Goal: Find specific page/section: Find specific page/section

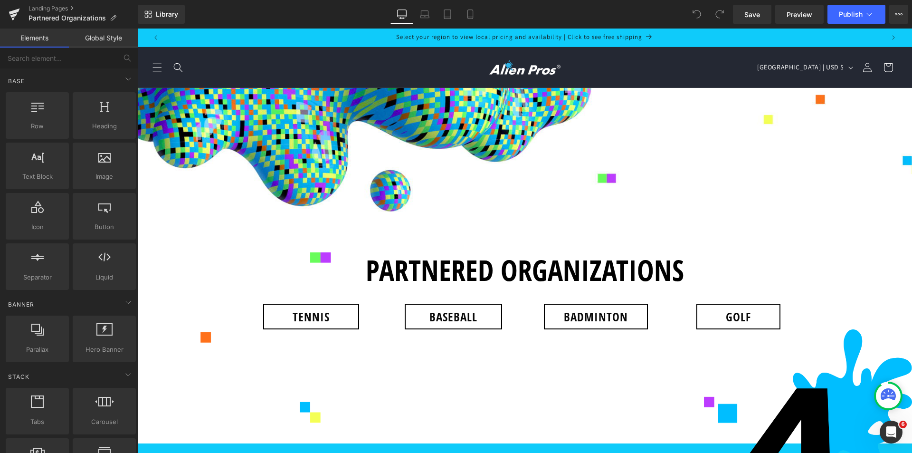
scroll to position [95, 0]
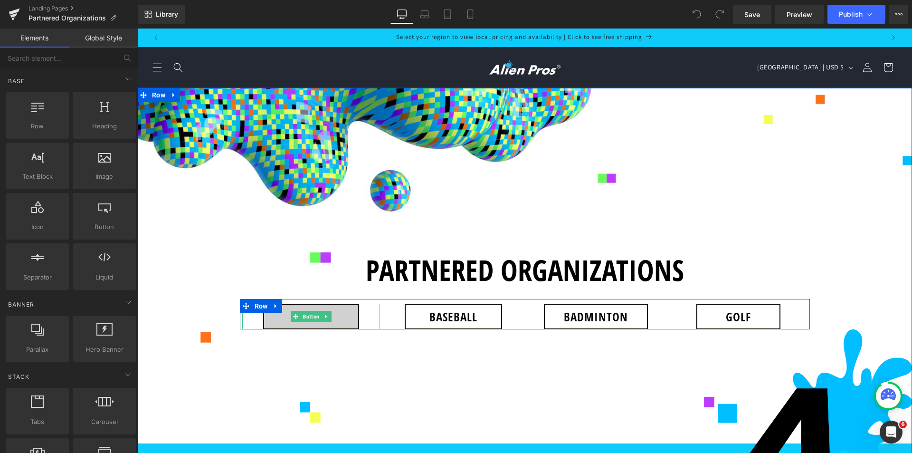
click at [341, 303] on link "TENNIS" at bounding box center [311, 316] width 96 height 26
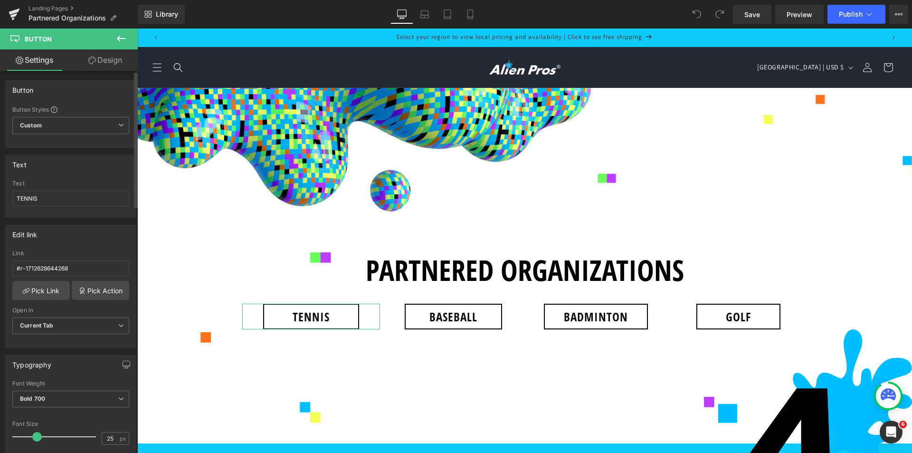
scroll to position [463, 0]
click at [892, 15] on button "View Live Page View with current Template Save Template to Library Schedule Pub…" at bounding box center [898, 14] width 19 height 19
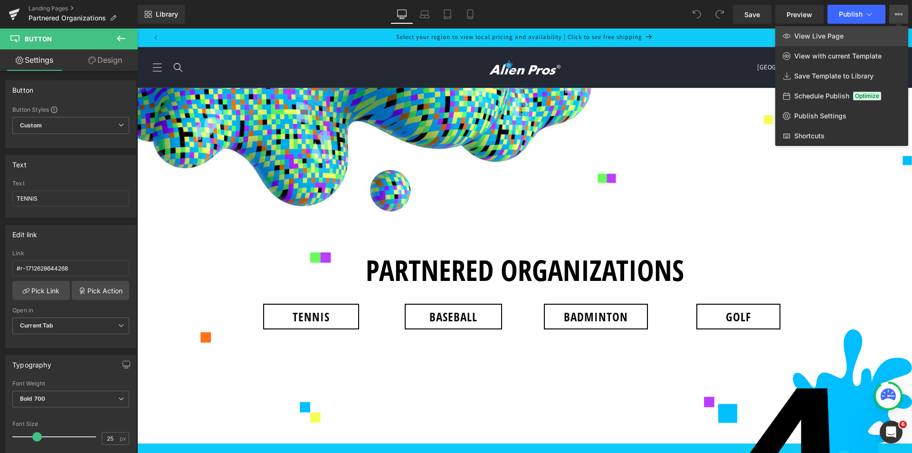
click at [817, 40] on span "View Live Page" at bounding box center [818, 36] width 49 height 9
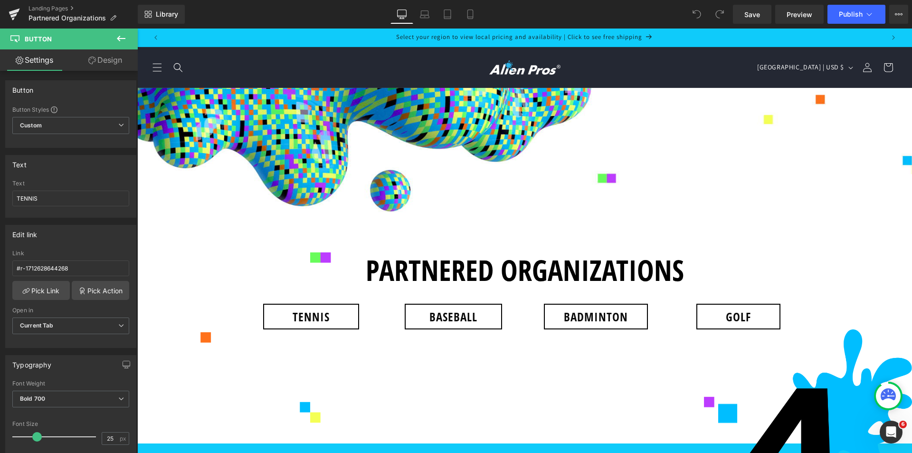
scroll to position [226, 0]
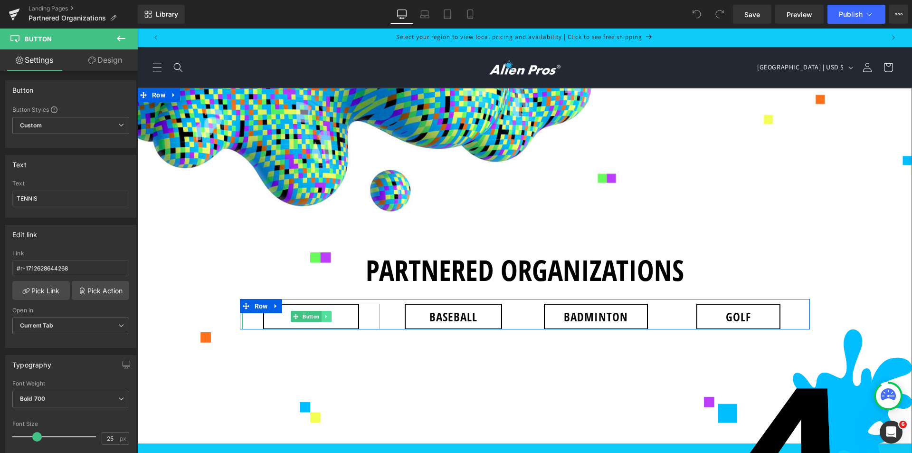
click at [327, 311] on link at bounding box center [326, 316] width 10 height 11
click at [291, 311] on link "Button" at bounding box center [306, 316] width 31 height 11
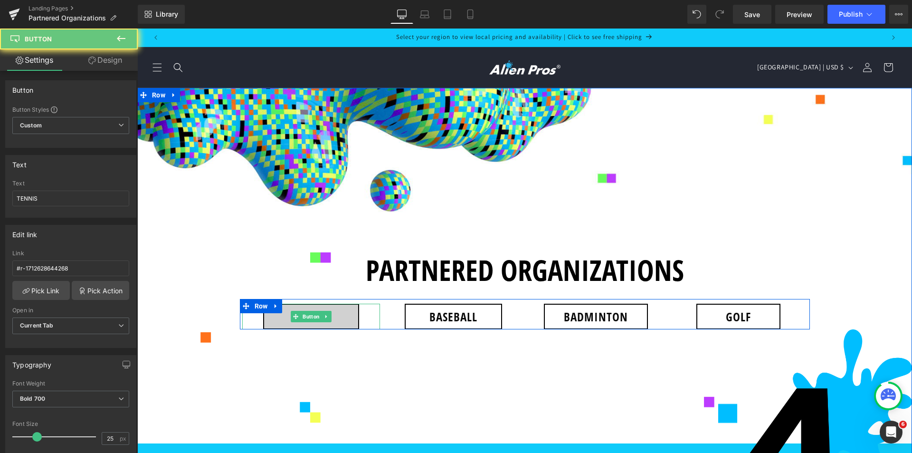
click at [275, 303] on link "TENNIS" at bounding box center [311, 316] width 96 height 26
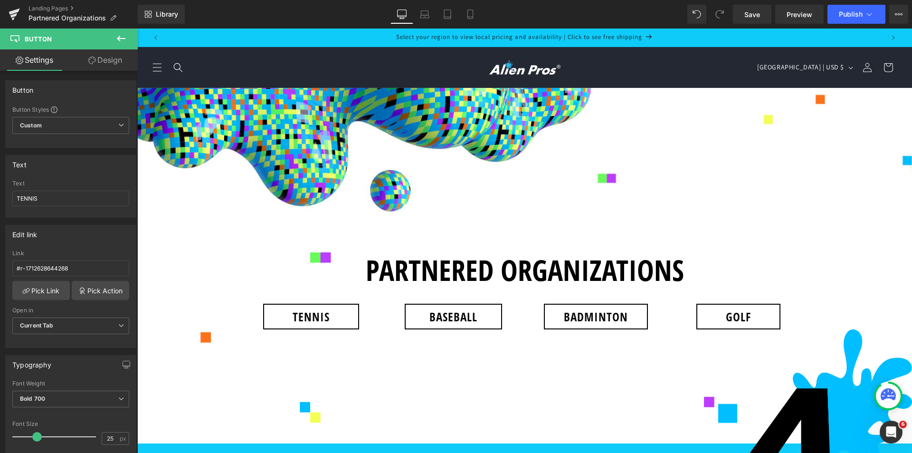
scroll to position [463, 0]
click at [412, 303] on link "BASEBALL" at bounding box center [453, 316] width 97 height 26
click at [897, 17] on icon at bounding box center [899, 14] width 8 height 8
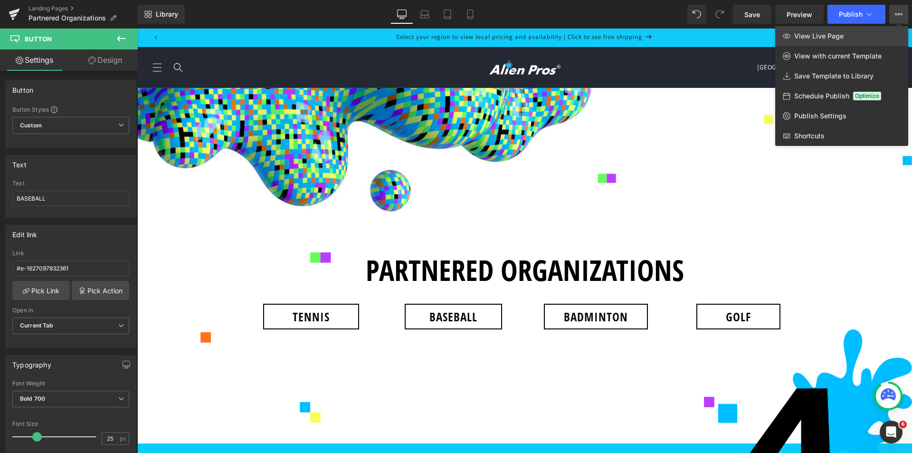
click at [822, 37] on span "View Live Page" at bounding box center [818, 36] width 49 height 9
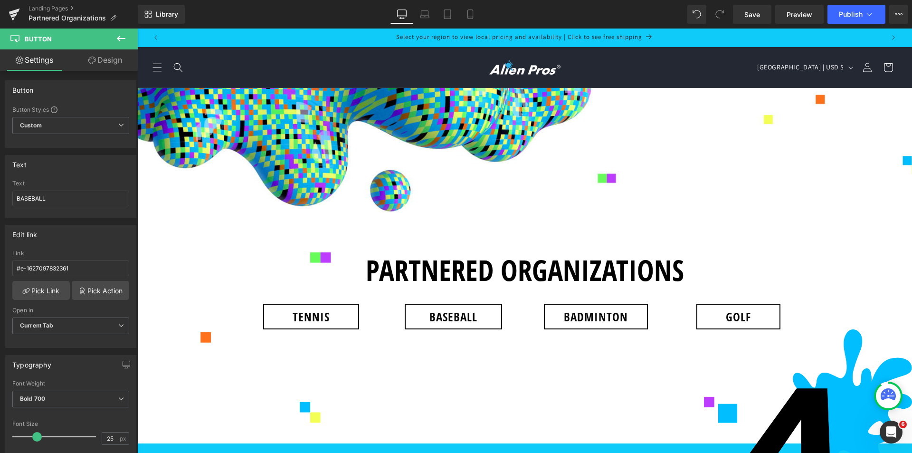
scroll to position [2302, 0]
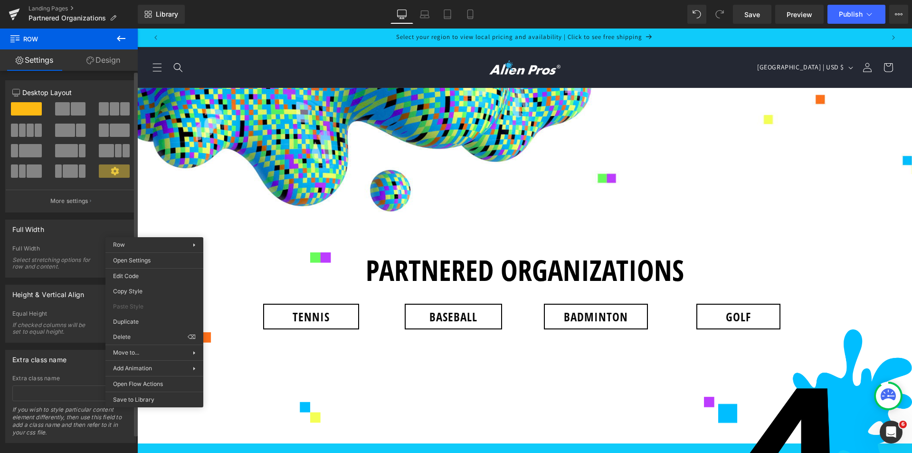
scroll to position [17, 0]
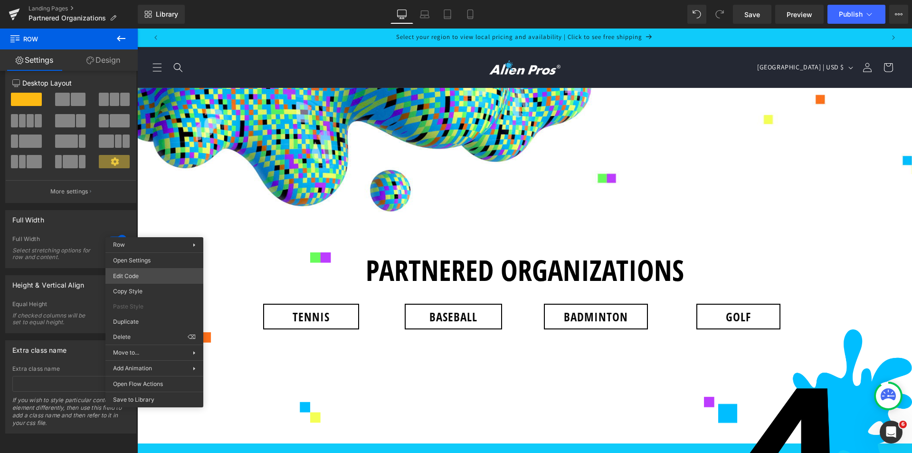
click at [159, 276] on body "Button You are previewing how the will restyle your page. You can not edit Elem…" at bounding box center [456, 226] width 912 height 453
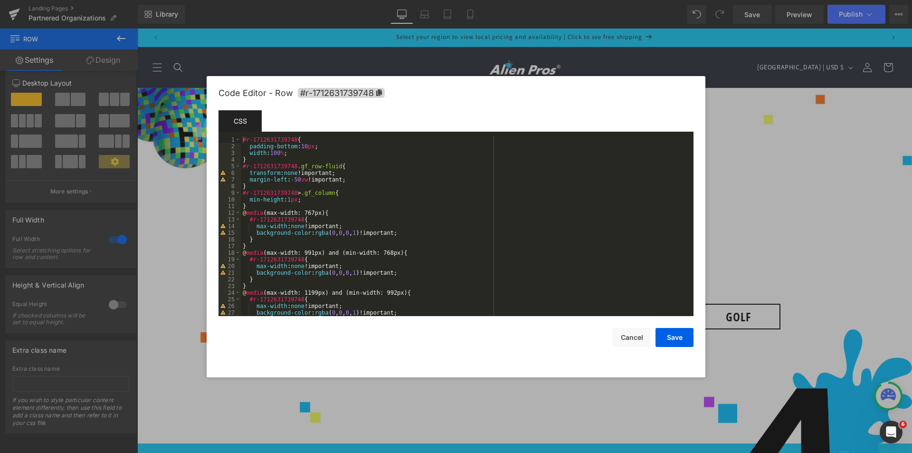
drag, startPoint x: 791, startPoint y: 149, endPoint x: 656, endPoint y: 119, distance: 138.5
click at [791, 149] on div at bounding box center [456, 226] width 912 height 453
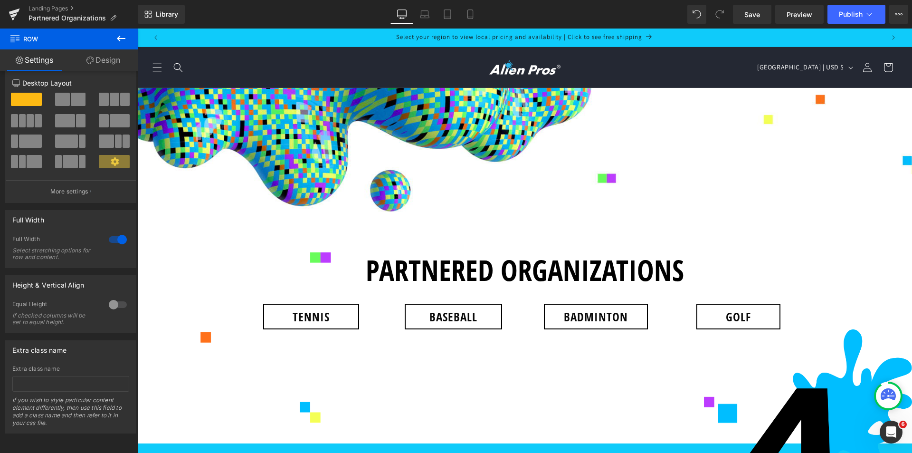
scroll to position [165, 0]
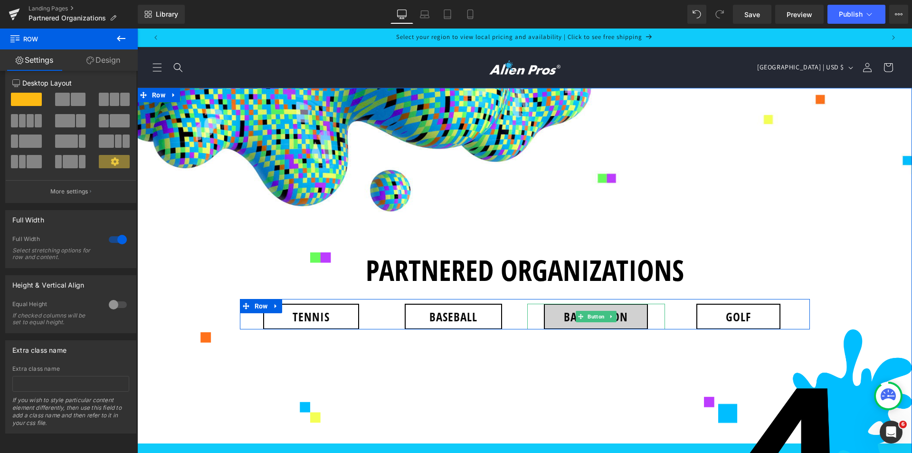
click at [627, 303] on link "BADMINTON" at bounding box center [596, 316] width 104 height 26
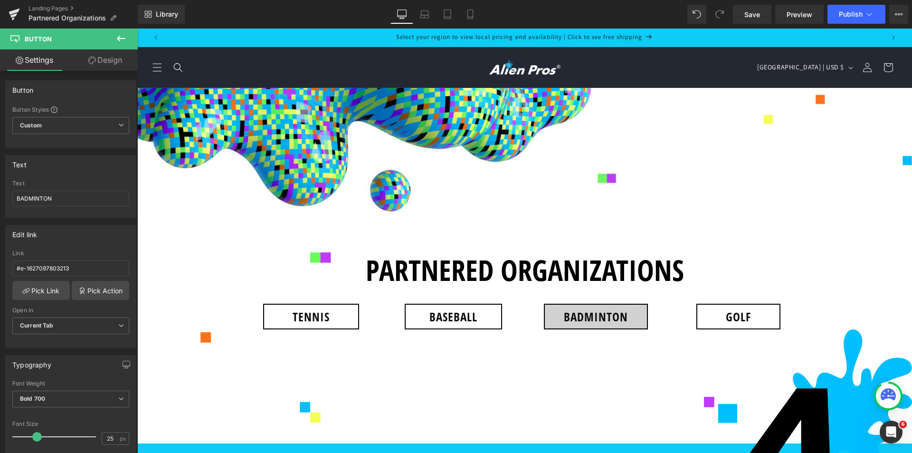
scroll to position [4219, 0]
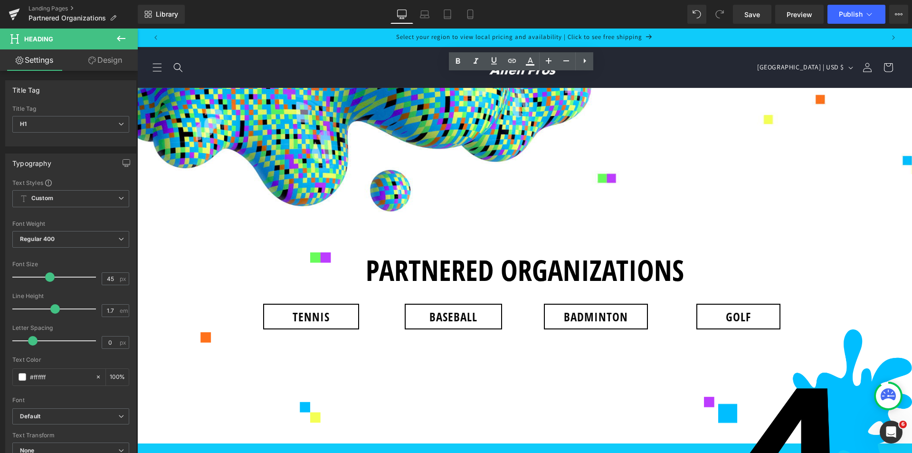
scroll to position [4172, 0]
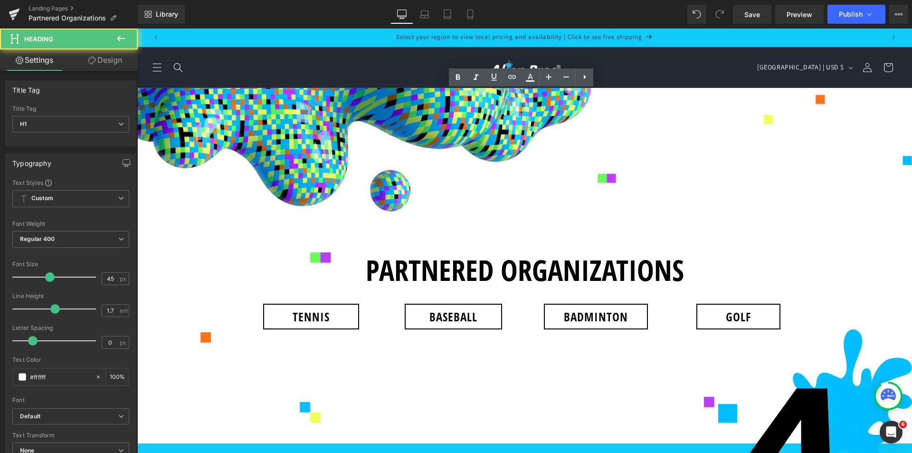
click at [137, 28] on div at bounding box center [137, 28] width 0 height 0
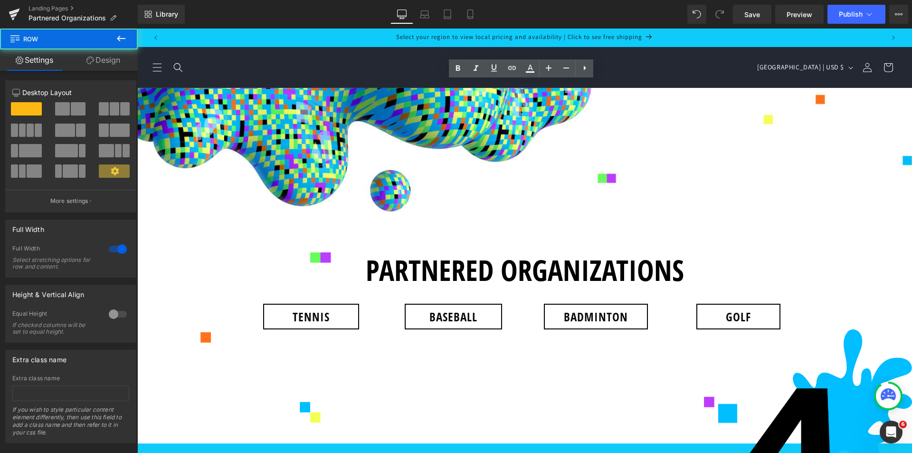
scroll to position [4181, 0]
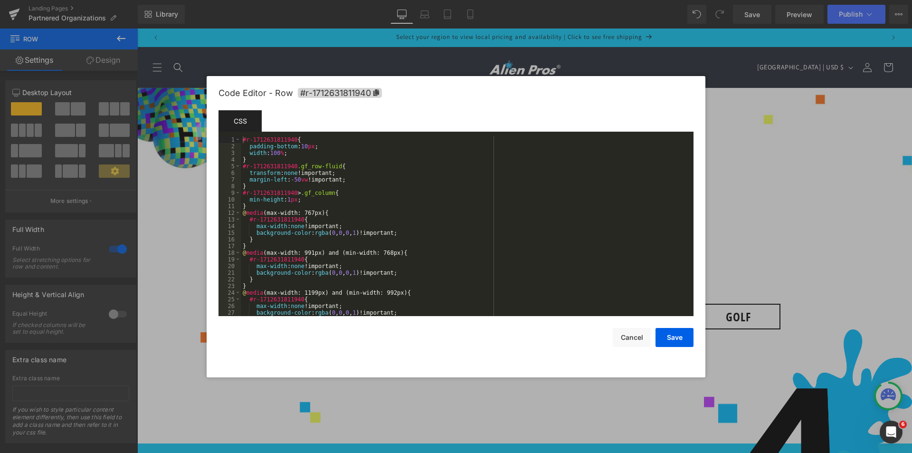
click at [158, 119] on body "Button You are previewing how the will restyle your page. You can not edit Elem…" at bounding box center [456, 226] width 912 height 453
click at [167, 131] on div at bounding box center [456, 226] width 912 height 453
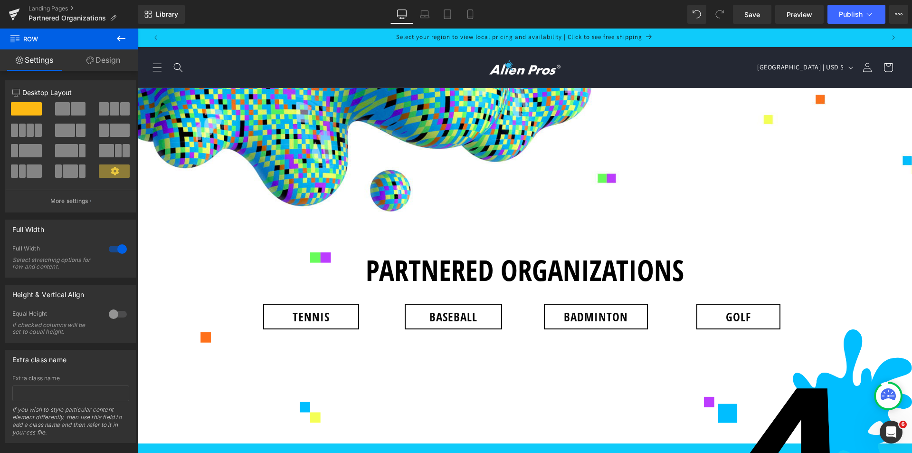
scroll to position [2, 0]
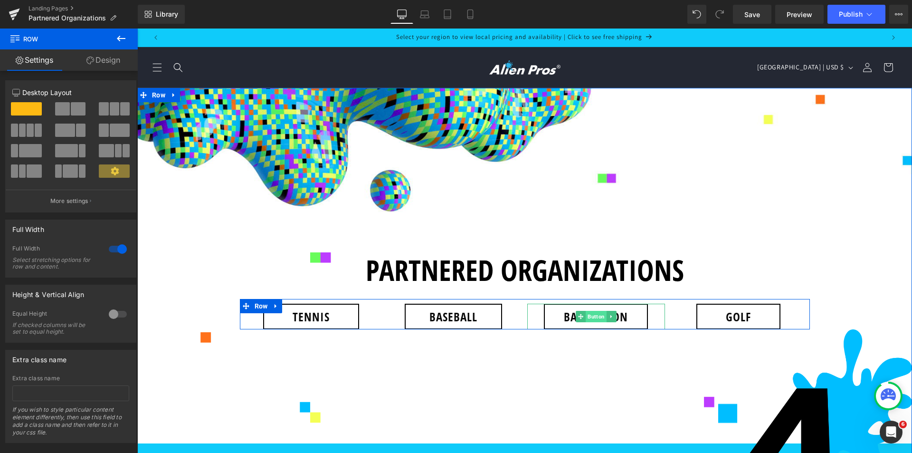
click at [592, 311] on span "Button" at bounding box center [596, 316] width 21 height 11
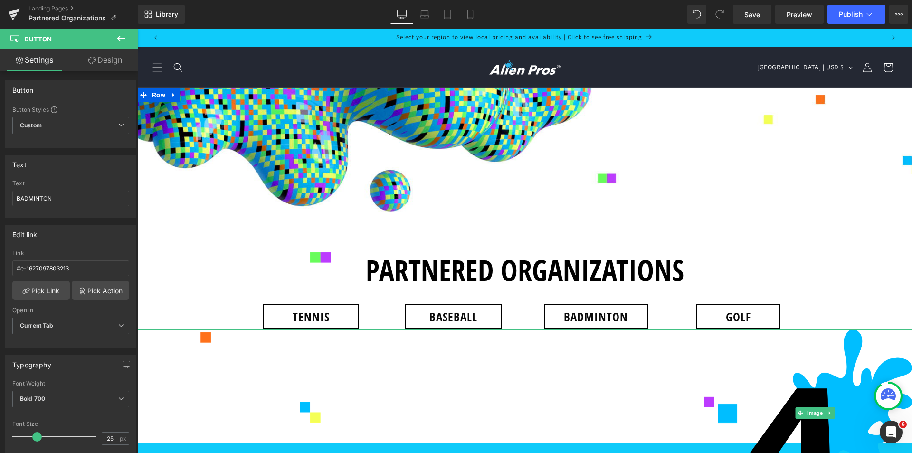
scroll to position [145, 0]
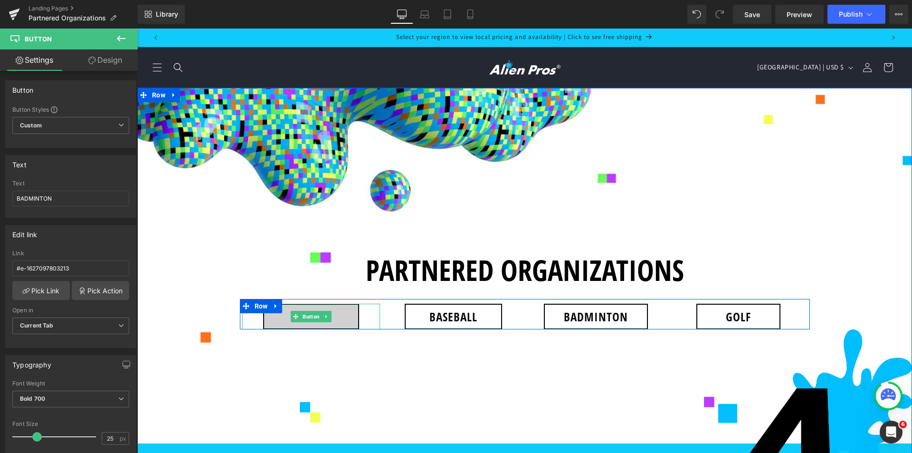
click at [339, 303] on link "TENNIS" at bounding box center [311, 316] width 96 height 26
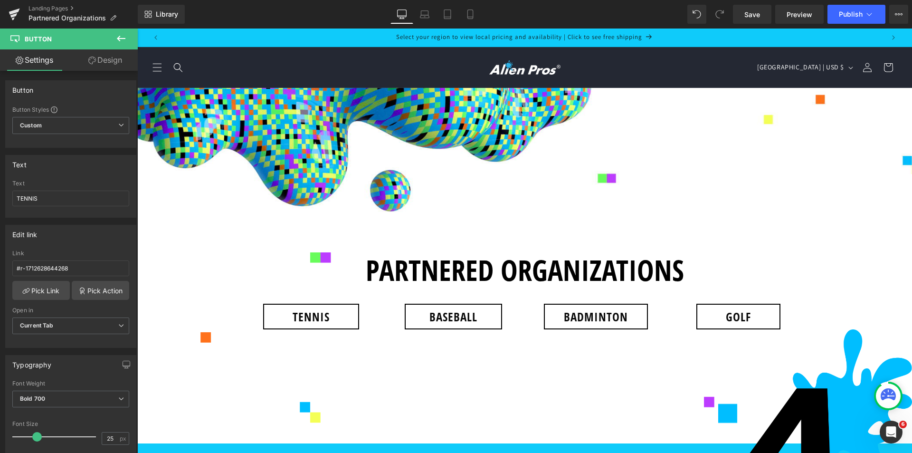
scroll to position [178, 0]
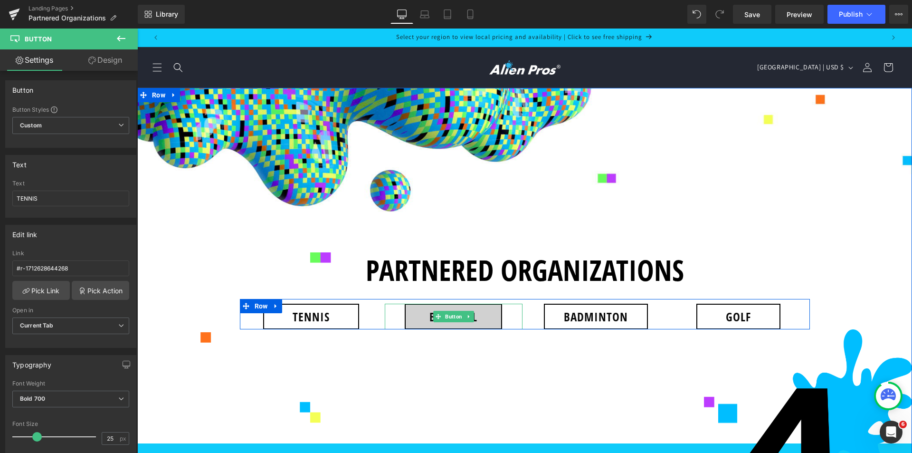
click at [406, 303] on link "BASEBALL" at bounding box center [453, 316] width 97 height 26
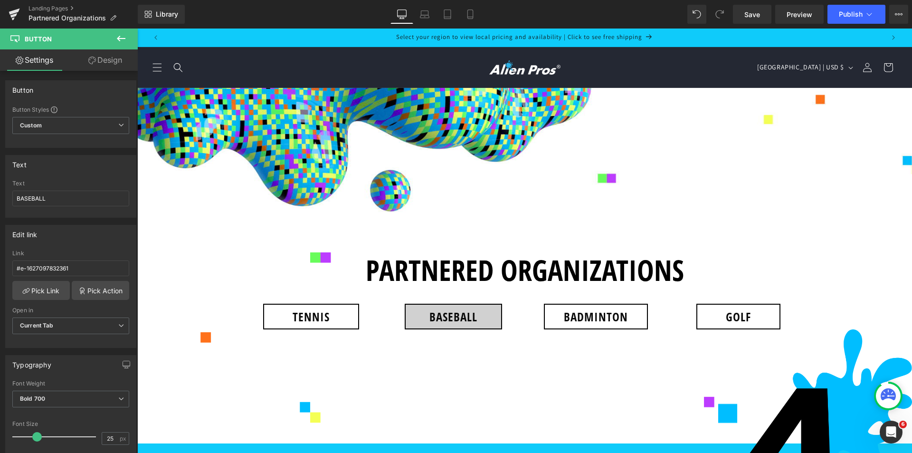
scroll to position [2492, 0]
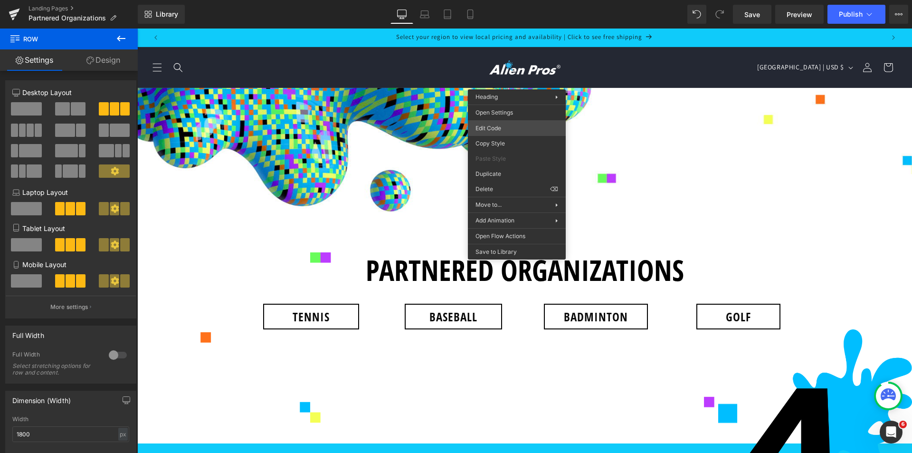
click at [500, 0] on div "Button You are previewing how the will restyle your page. You can not edit Elem…" at bounding box center [456, 0] width 912 height 0
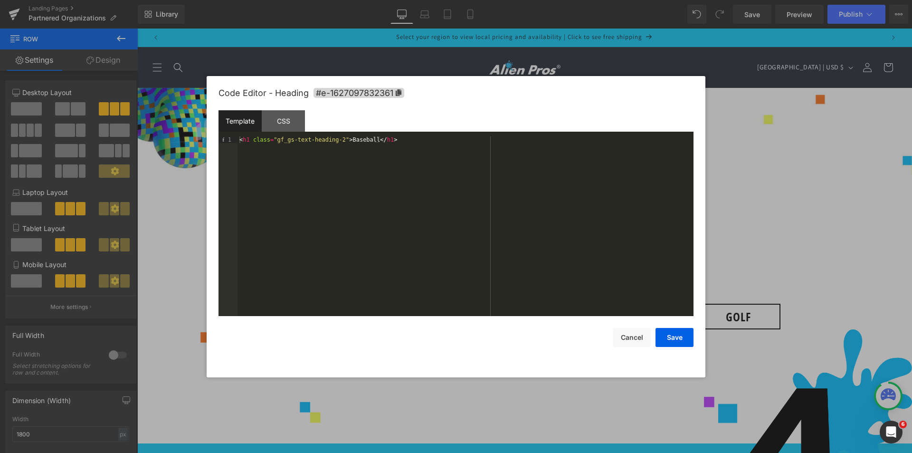
drag, startPoint x: 757, startPoint y: 94, endPoint x: 619, endPoint y: 66, distance: 141.1
click at [0, 0] on div at bounding box center [0, 0] width 0 height 0
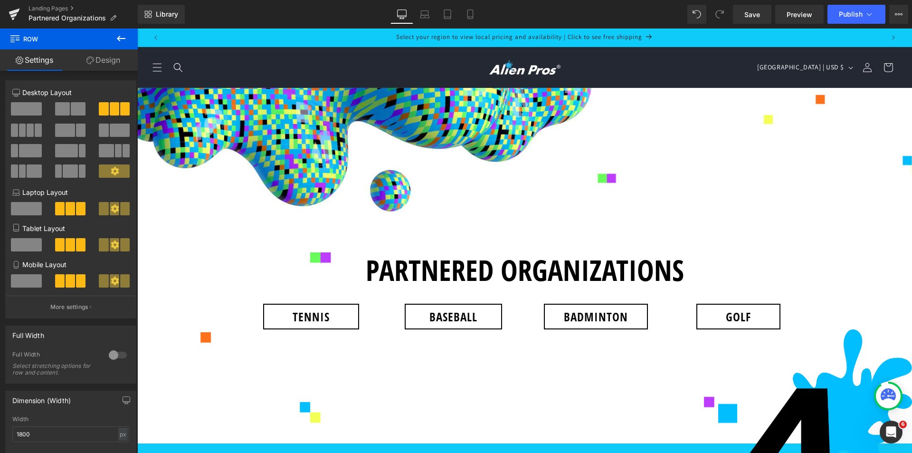
scroll to position [0, 0]
click at [479, 310] on link "BASEBALL" at bounding box center [453, 316] width 97 height 26
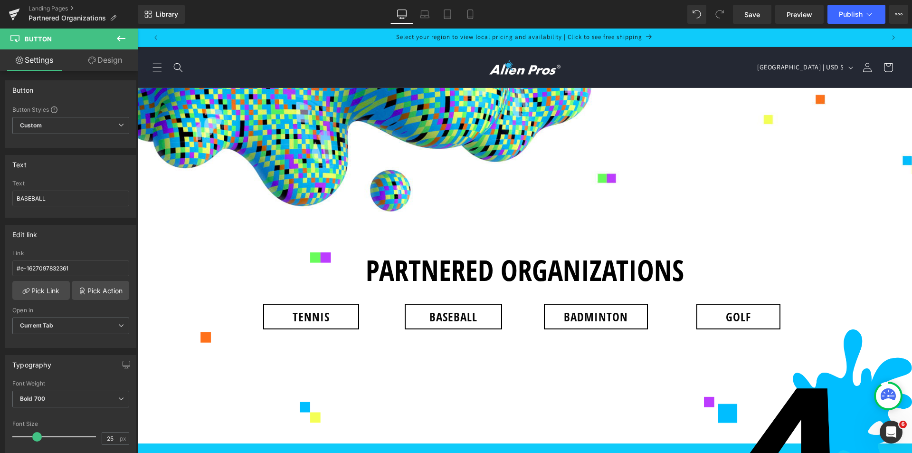
scroll to position [22, 0]
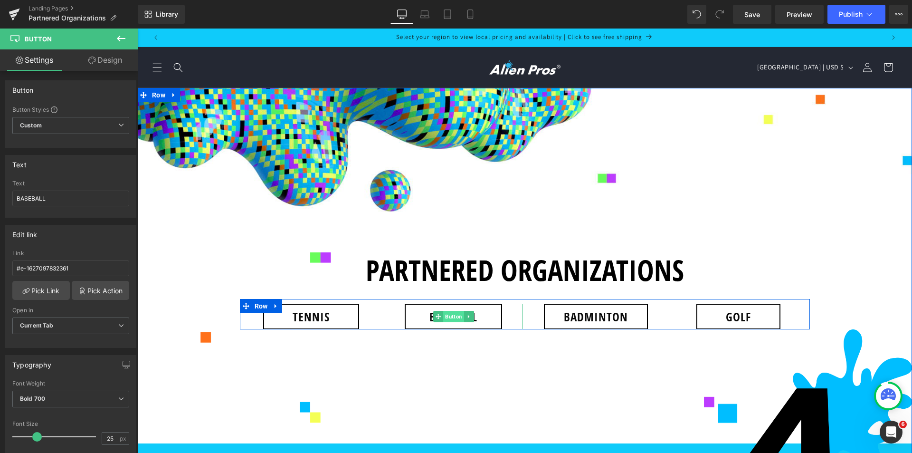
click at [451, 311] on span "Button" at bounding box center [453, 316] width 21 height 11
click at [587, 311] on span "Button" at bounding box center [596, 316] width 21 height 11
click at [733, 311] on span "Button" at bounding box center [738, 316] width 21 height 11
click at [306, 311] on span "Button" at bounding box center [311, 316] width 21 height 11
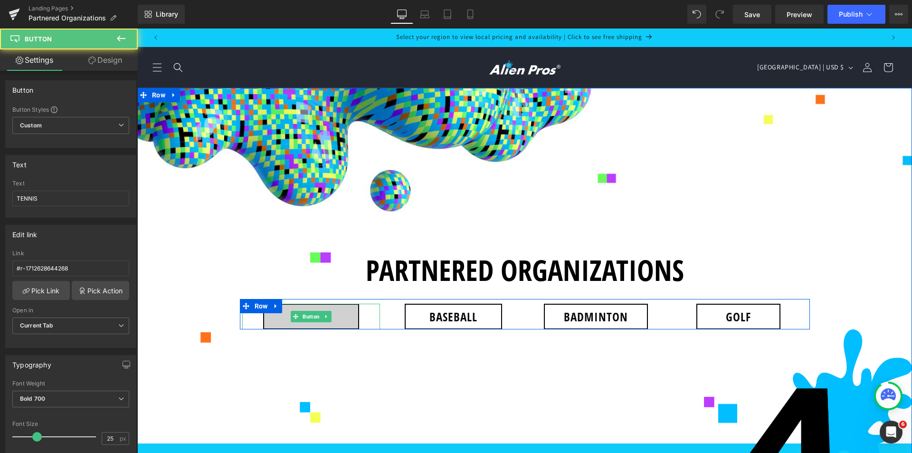
click at [333, 303] on link "TENNIS" at bounding box center [311, 316] width 96 height 26
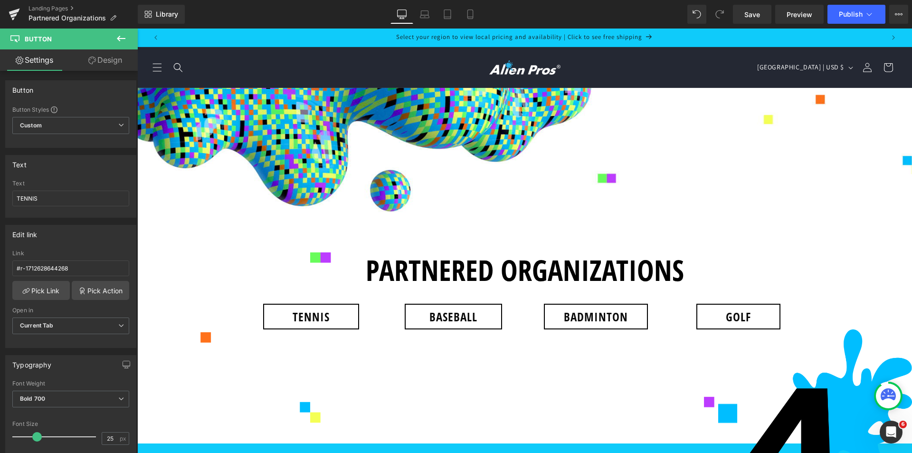
scroll to position [463, 0]
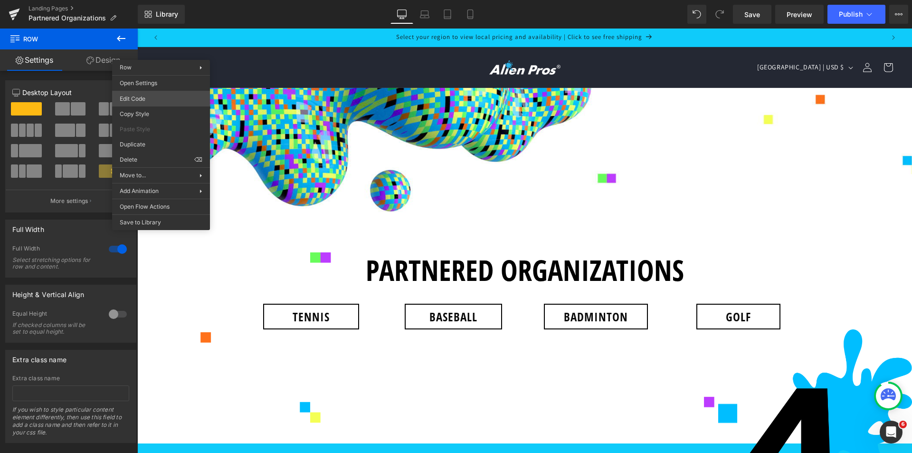
click at [164, 96] on body "Row You are previewing how the will restyle your page. You can not edit Element…" at bounding box center [456, 226] width 912 height 453
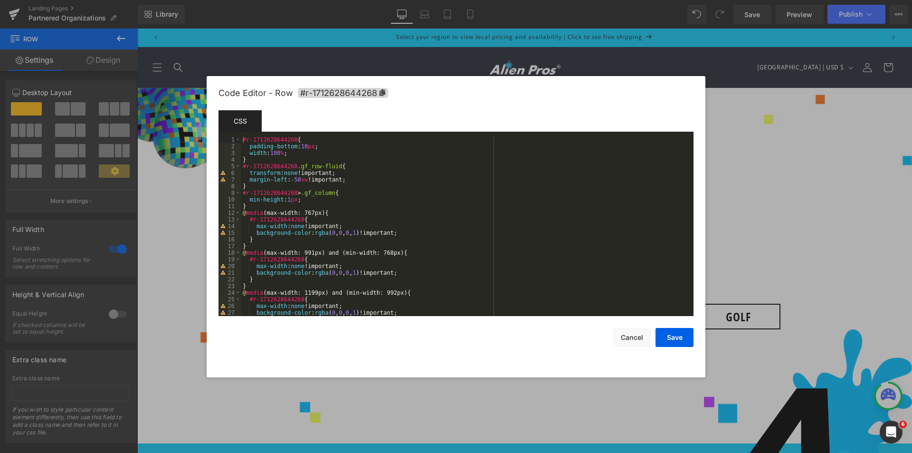
click at [780, 142] on div at bounding box center [456, 226] width 912 height 453
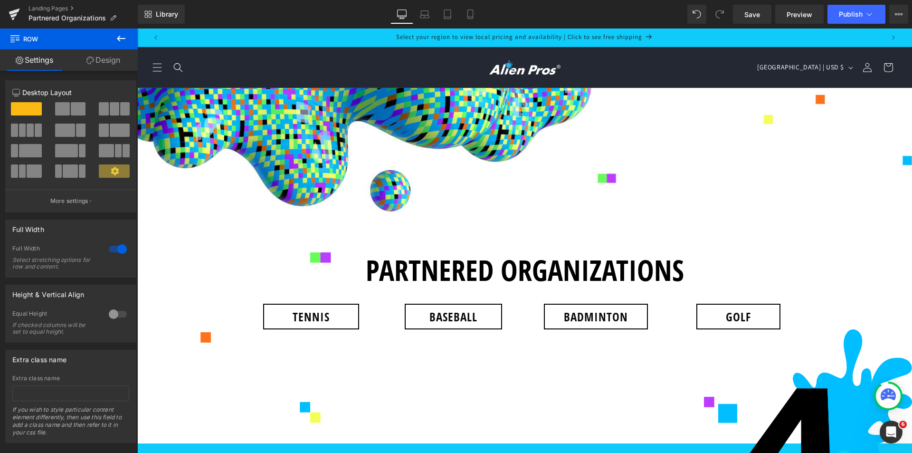
scroll to position [226, 0]
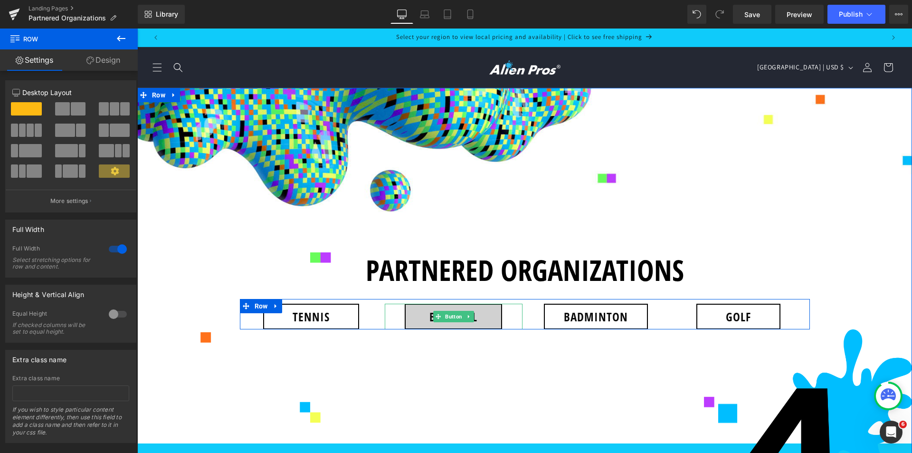
click at [413, 303] on link "BASEBALL" at bounding box center [453, 316] width 97 height 26
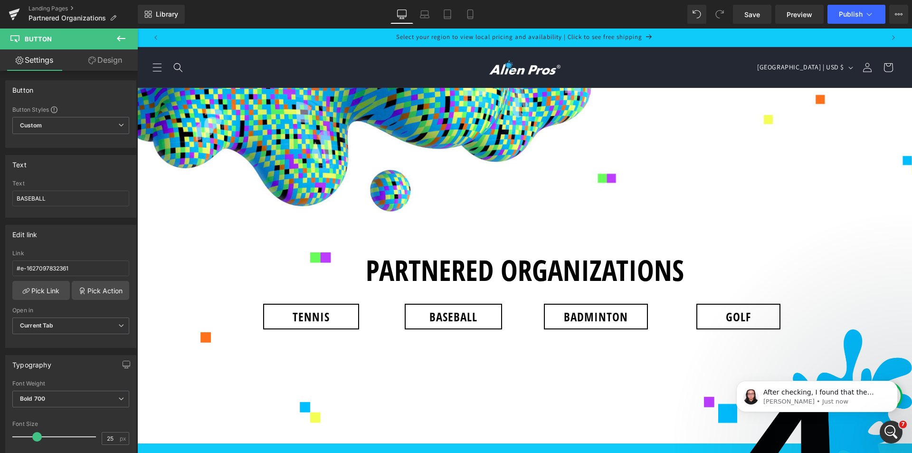
scroll to position [0, 0]
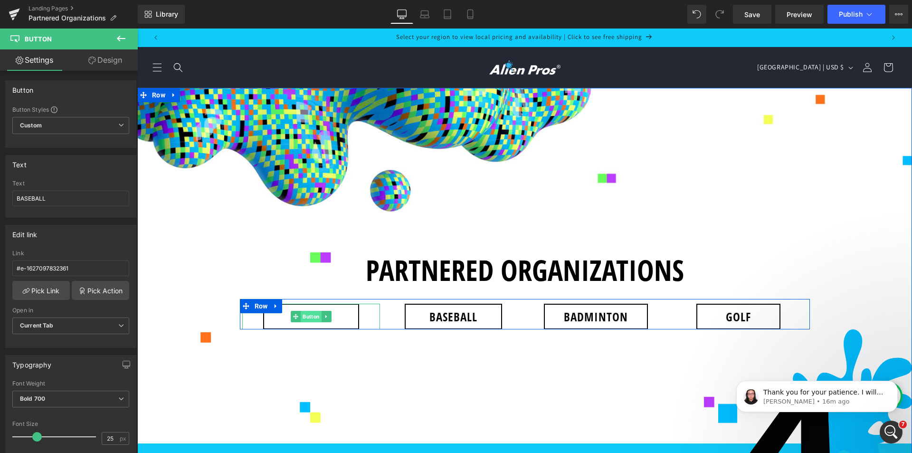
click at [301, 317] on span "Button" at bounding box center [311, 316] width 21 height 11
click at [453, 318] on span "Button" at bounding box center [453, 316] width 21 height 11
click at [305, 318] on span "Button" at bounding box center [311, 316] width 21 height 11
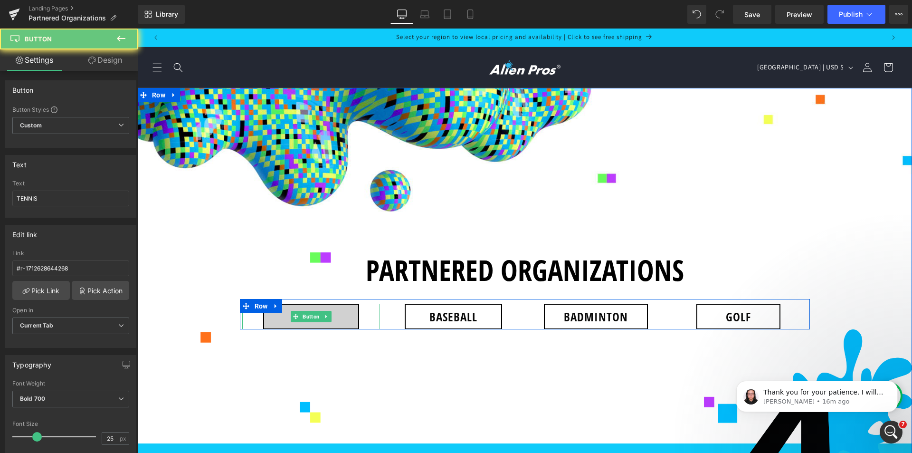
click at [274, 321] on link "TENNIS" at bounding box center [311, 316] width 96 height 26
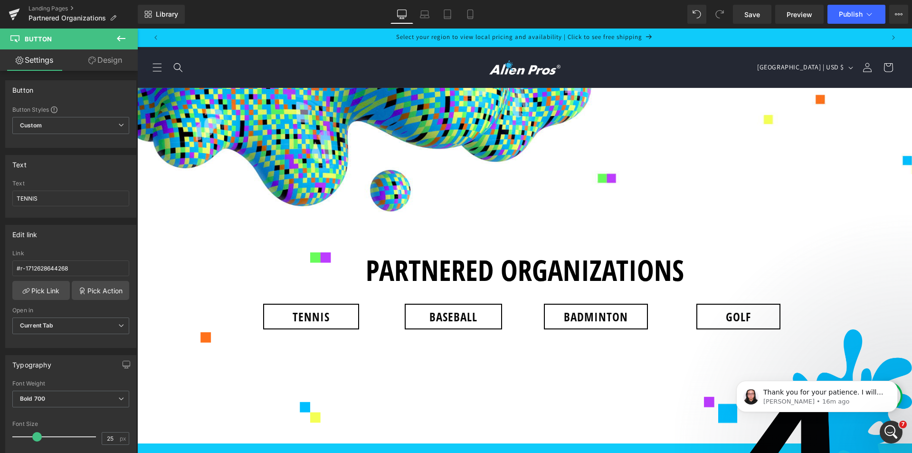
scroll to position [273, 0]
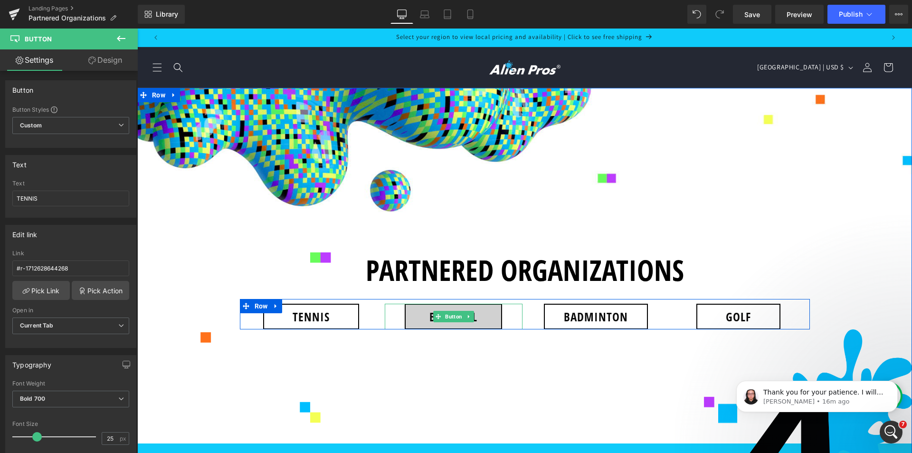
click at [419, 303] on link "BASEBALL" at bounding box center [453, 316] width 97 height 26
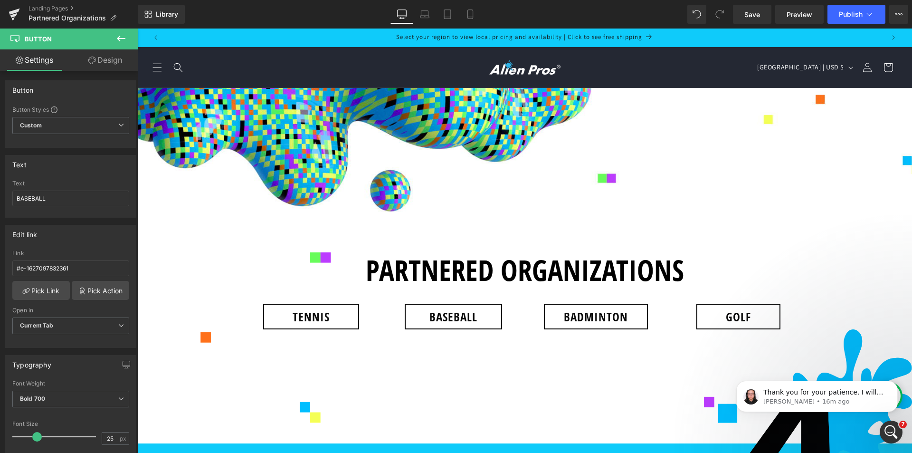
scroll to position [2634, 0]
